Goal: Transaction & Acquisition: Purchase product/service

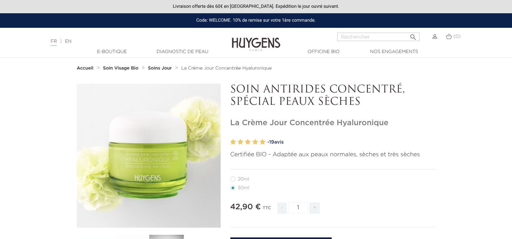
click at [281, 142] on link "- 19 avis" at bounding box center [352, 142] width 168 height 10
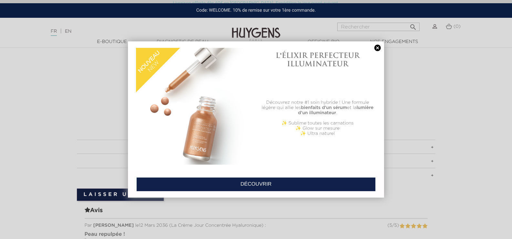
scroll to position [355, 0]
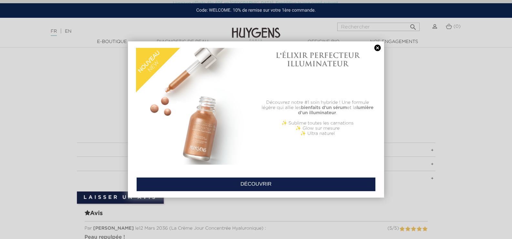
click at [377, 46] on link at bounding box center [377, 48] width 9 height 7
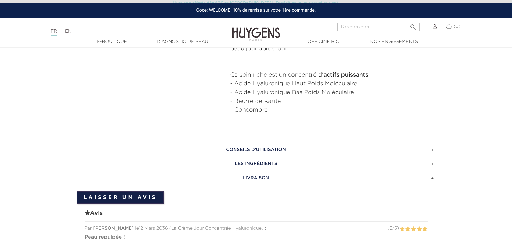
click at [259, 150] on h3 "Conseils d'utilisation" at bounding box center [256, 150] width 359 height 14
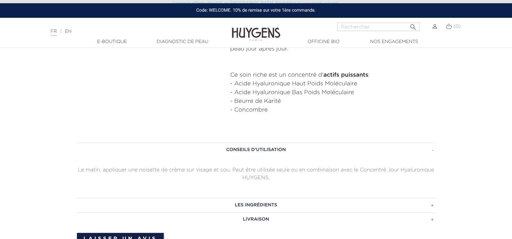
click at [254, 206] on h3 "Les ingrédients" at bounding box center [256, 205] width 359 height 14
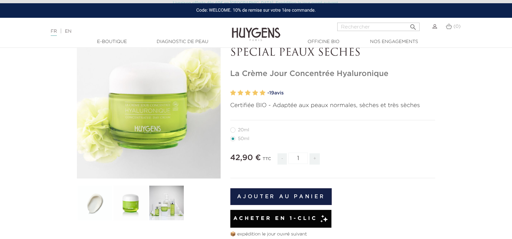
scroll to position [0, 0]
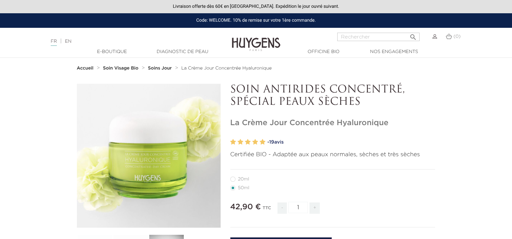
click at [81, 67] on strong "Accueil" at bounding box center [85, 68] width 17 height 5
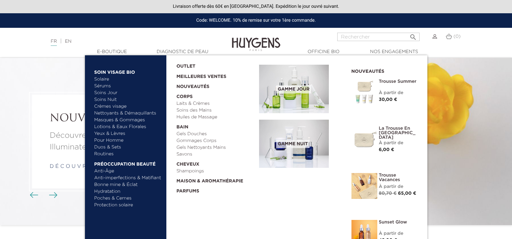
click at [109, 93] on link "Soins Jour" at bounding box center [128, 93] width 68 height 7
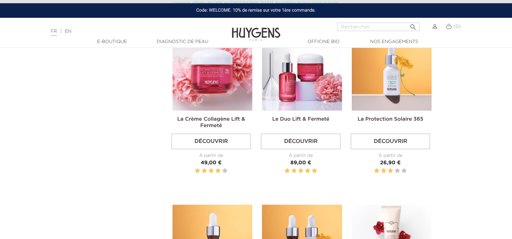
scroll to position [711, 0]
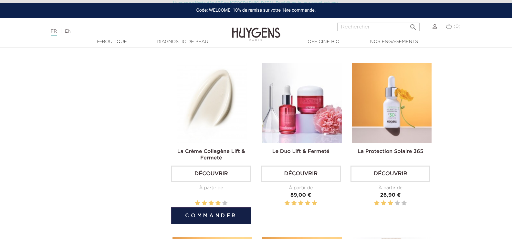
click at [209, 99] on img at bounding box center [213, 103] width 80 height 80
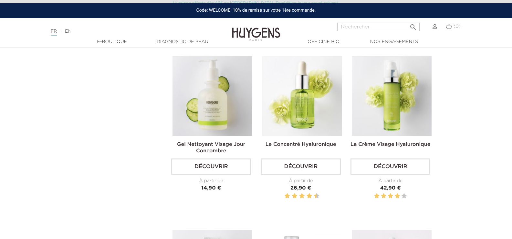
scroll to position [355, 0]
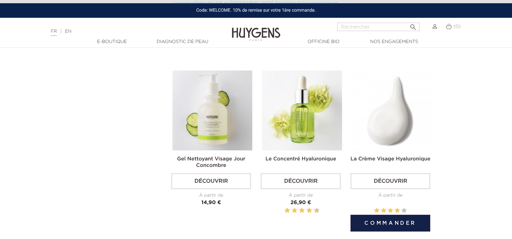
click at [394, 119] on img at bounding box center [392, 110] width 80 height 80
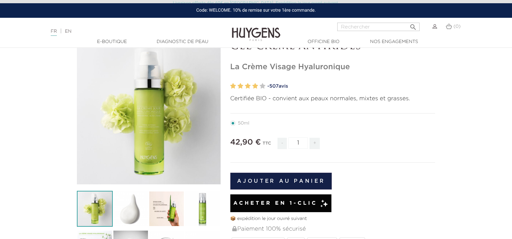
scroll to position [32, 0]
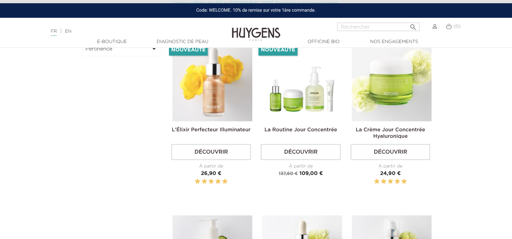
scroll to position [194, 0]
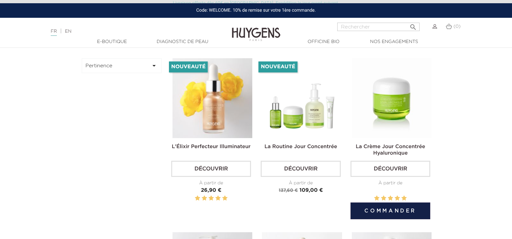
click at [379, 111] on img at bounding box center [392, 98] width 80 height 80
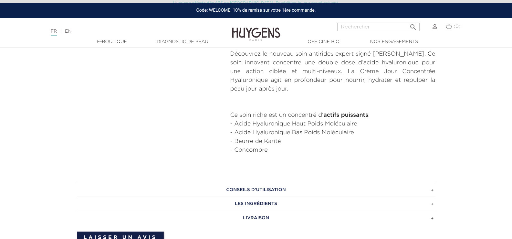
scroll to position [355, 0]
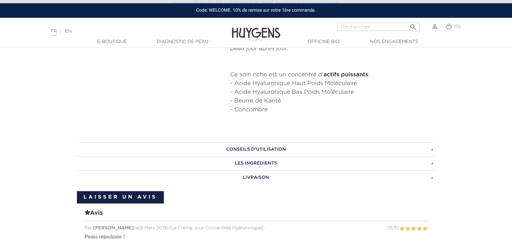
click at [281, 149] on h3 "Conseils d'utilisation" at bounding box center [256, 149] width 359 height 14
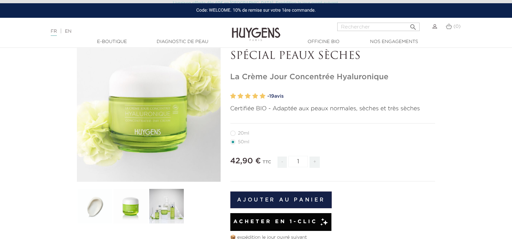
scroll to position [65, 0]
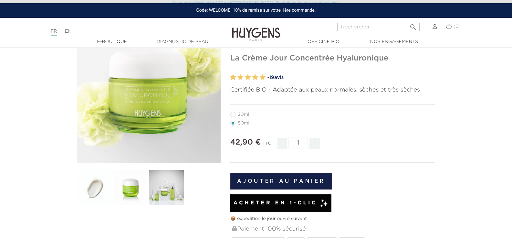
click at [264, 179] on button "Ajouter au panier" at bounding box center [281, 181] width 102 height 17
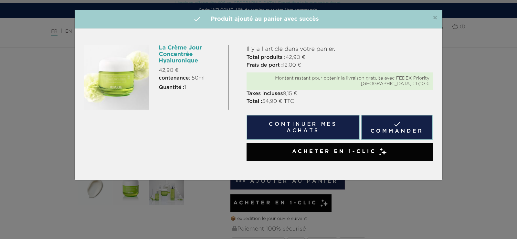
click at [305, 134] on button "Continuer mes achats" at bounding box center [303, 127] width 113 height 25
